Goal: Task Accomplishment & Management: Use online tool/utility

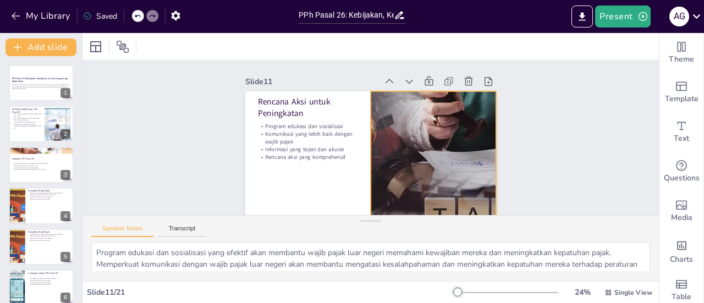
scroll to position [15, 0]
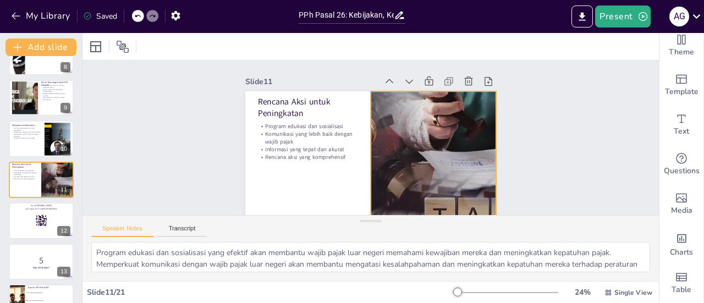
checkbox input "true"
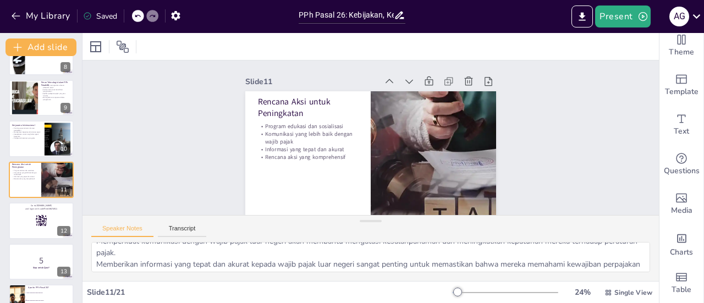
scroll to position [0, 0]
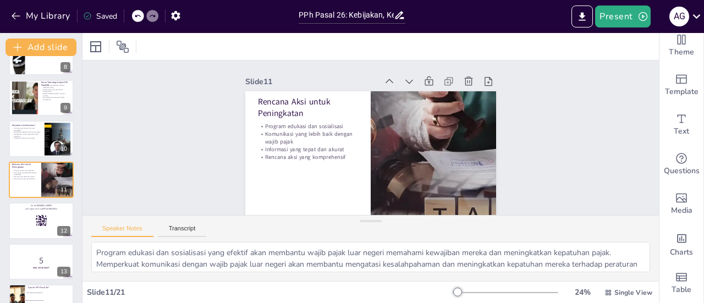
checkbox input "true"
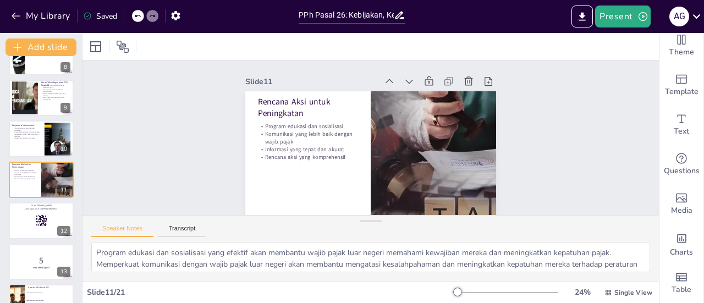
checkbox input "true"
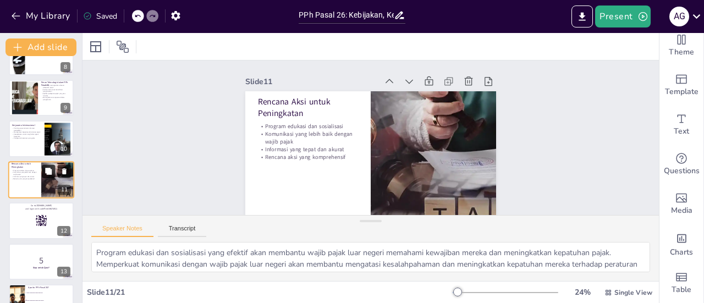
checkbox input "true"
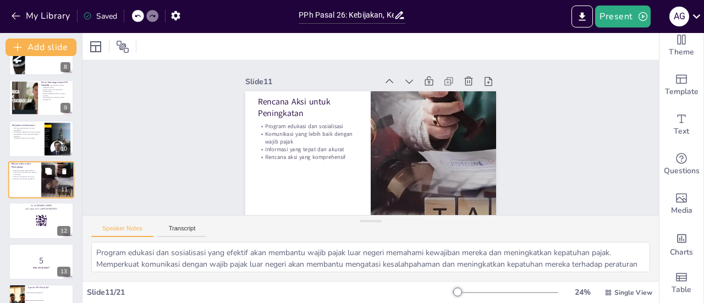
checkbox input "true"
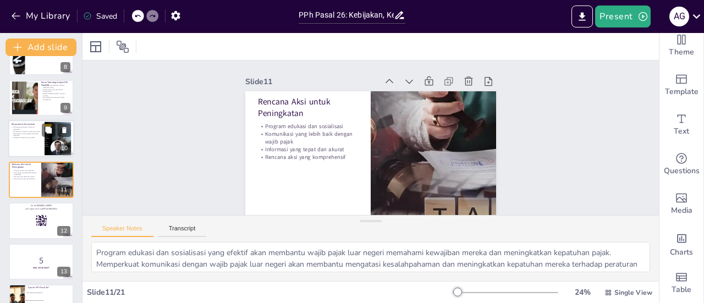
checkbox input "true"
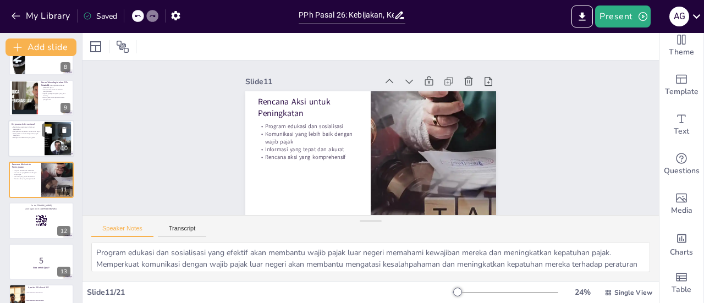
checkbox input "true"
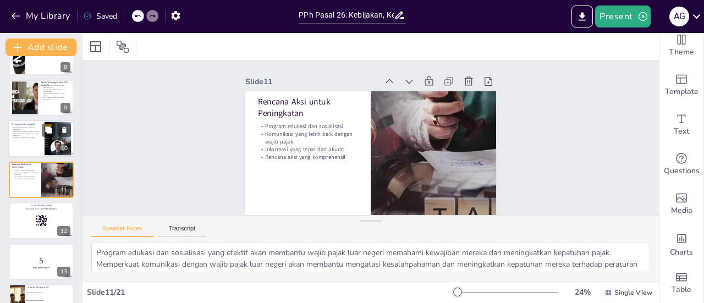
checkbox input "true"
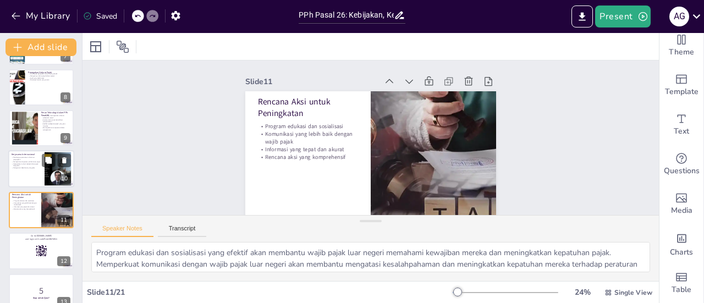
checkbox input "true"
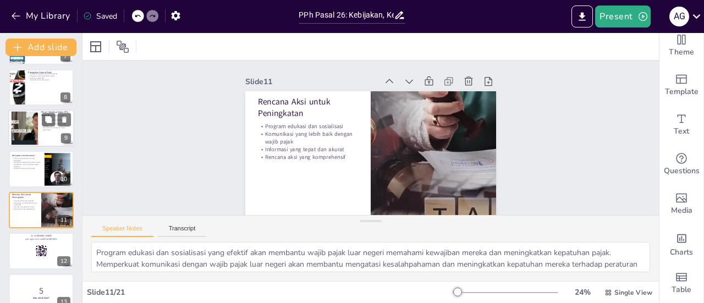
checkbox input "true"
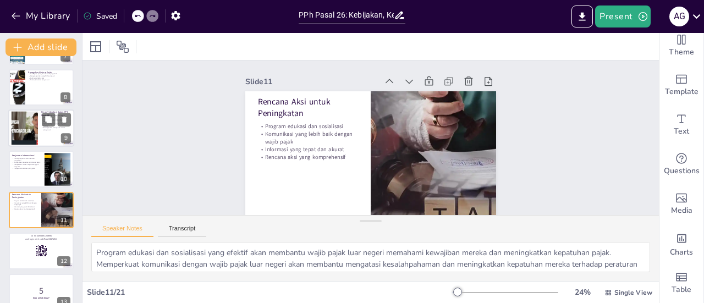
checkbox input "true"
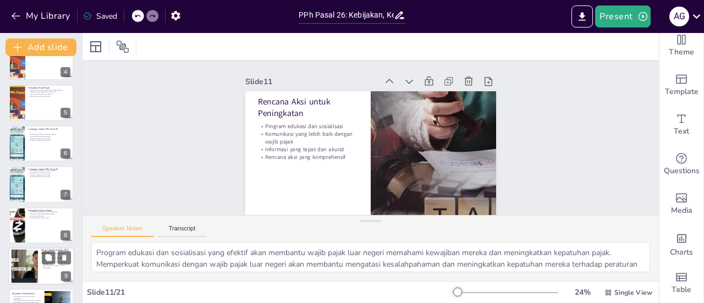
checkbox input "true"
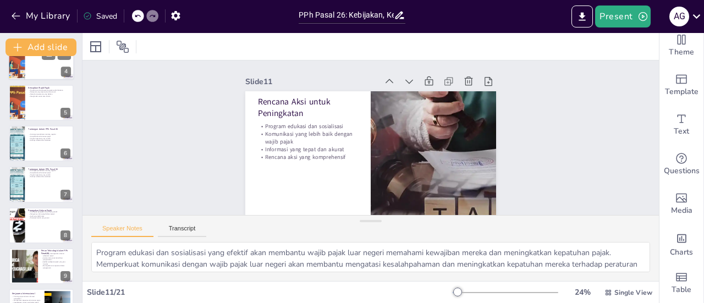
checkbox input "true"
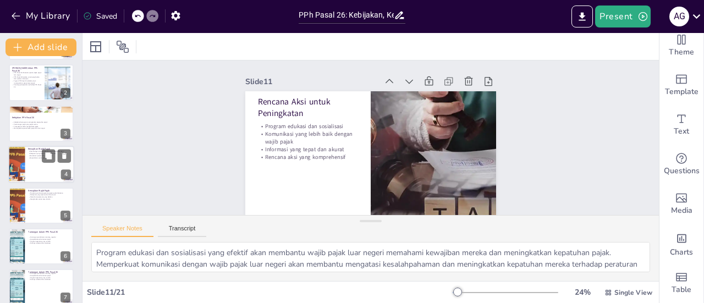
checkbox input "true"
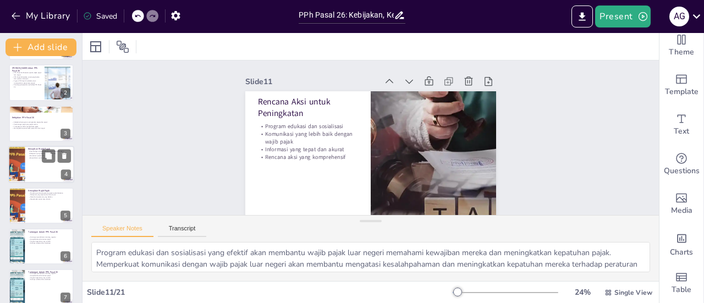
checkbox input "true"
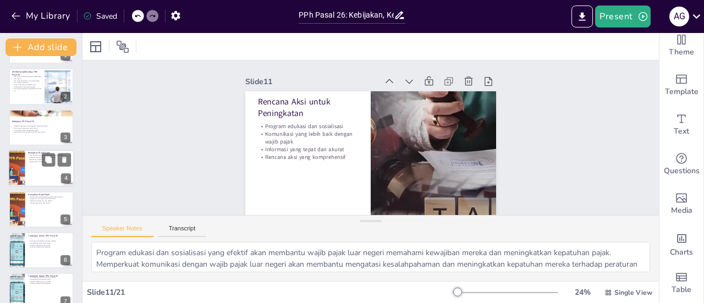
checkbox input "true"
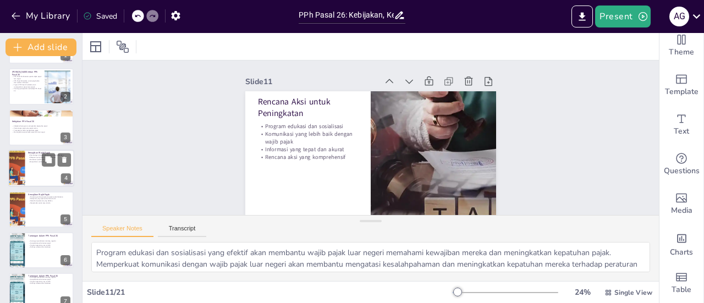
checkbox input "true"
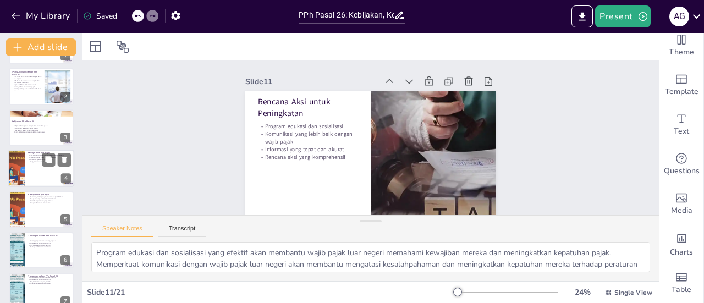
scroll to position [8, 0]
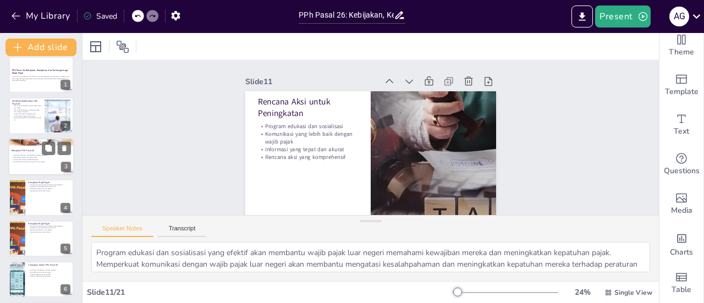
checkbox input "true"
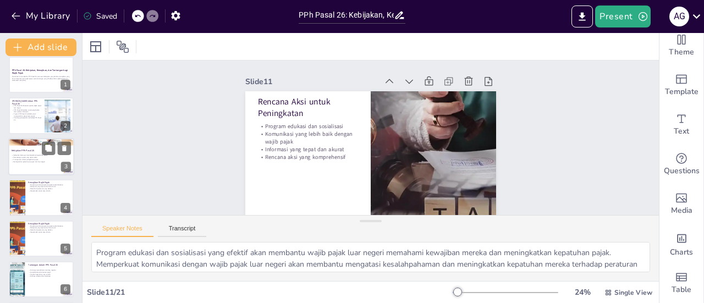
scroll to position [0, 0]
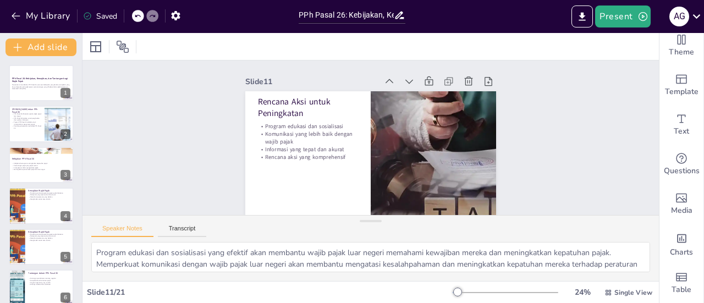
checkbox input "true"
